Goal: Find contact information: Find contact information

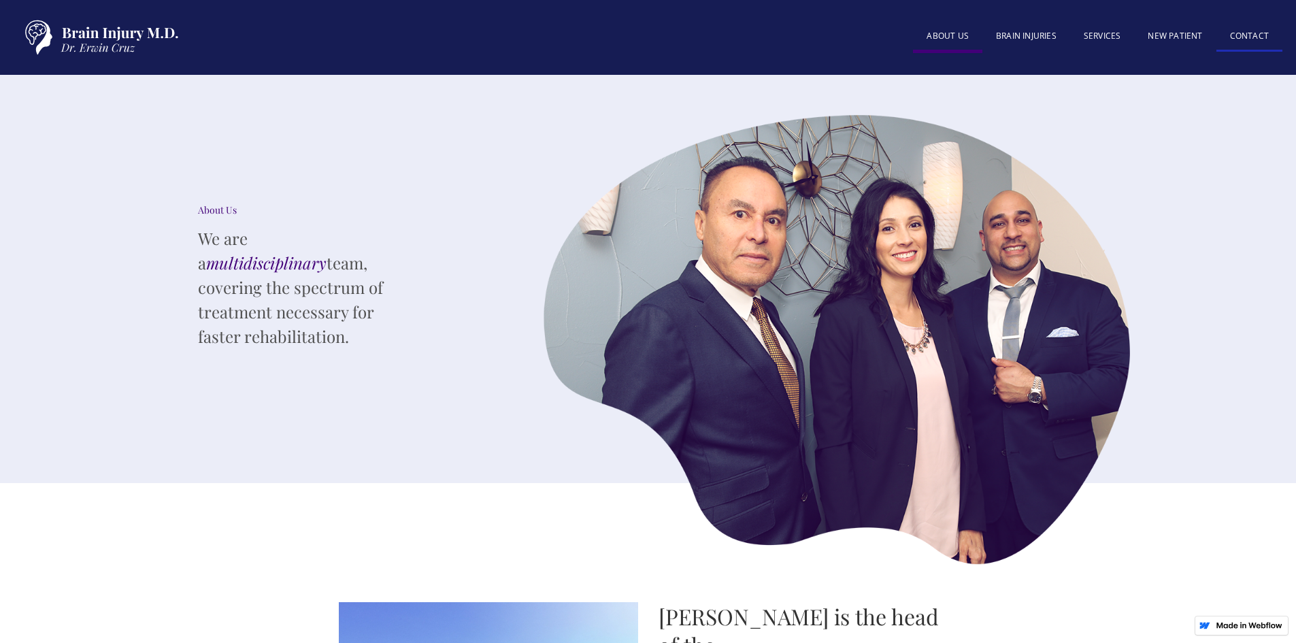
click at [1258, 35] on link "Contact" at bounding box center [1249, 36] width 66 height 29
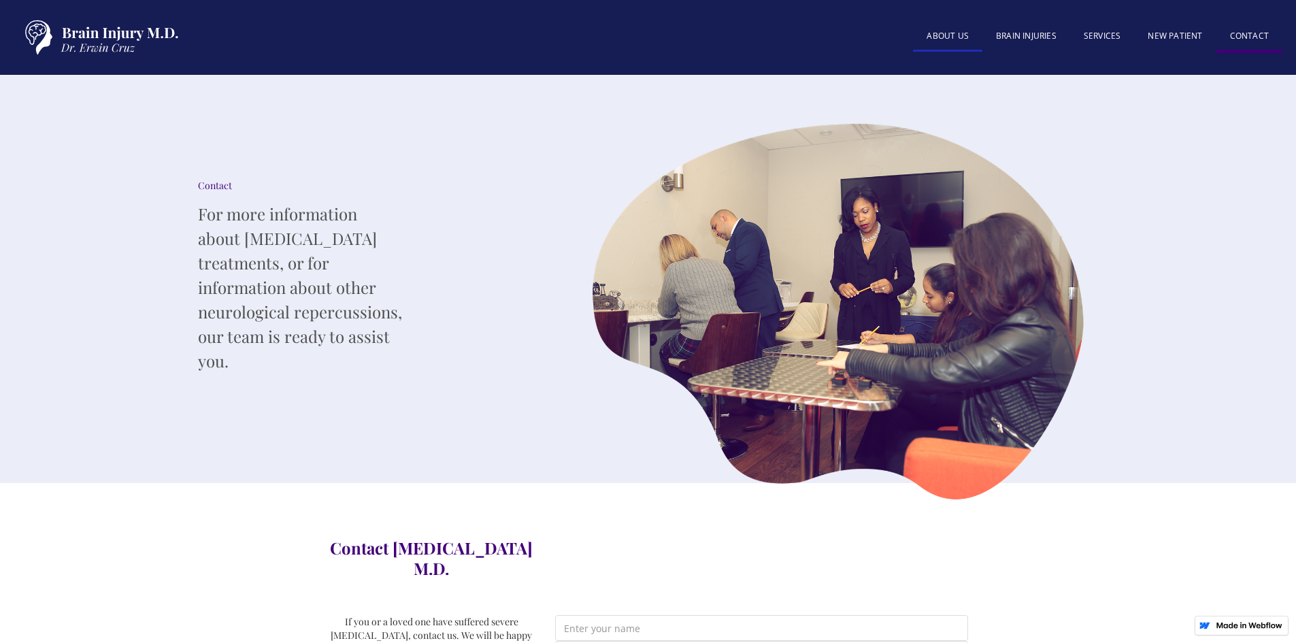
click at [966, 31] on link "About US" at bounding box center [947, 36] width 69 height 29
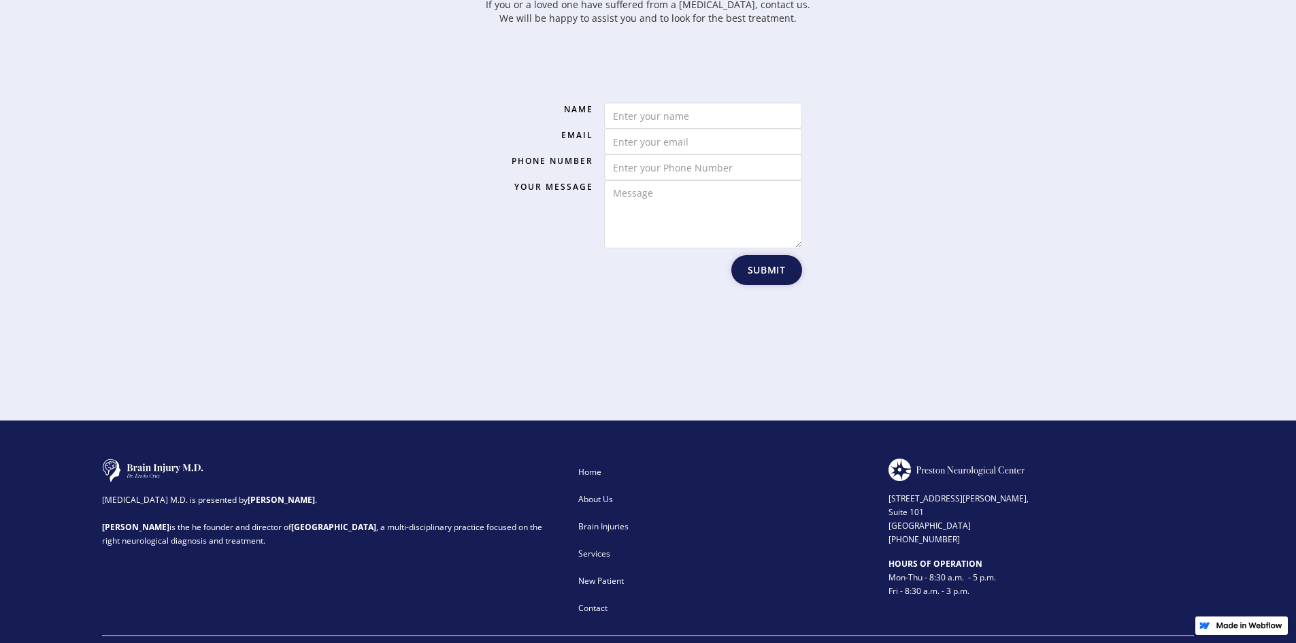
scroll to position [2097, 0]
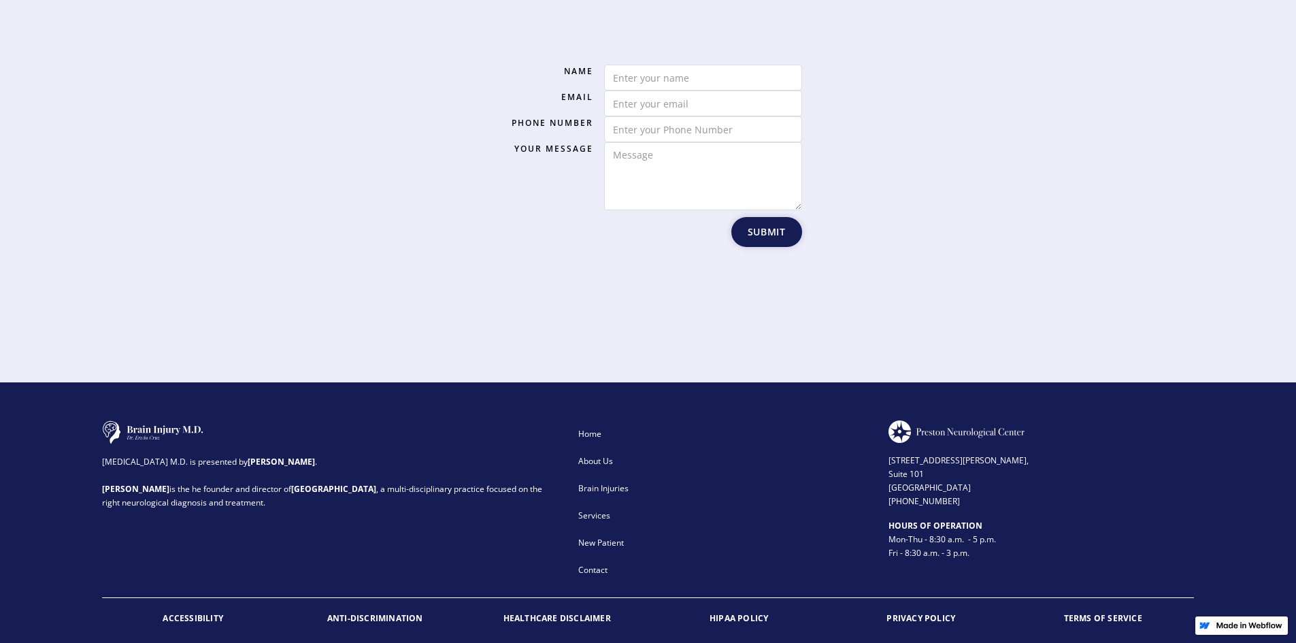
click at [335, 189] on div "Name Email Phone Number Your Message Submit Thank You! Your submission has been…" at bounding box center [648, 161] width 775 height 334
